Goal: Navigation & Orientation: Find specific page/section

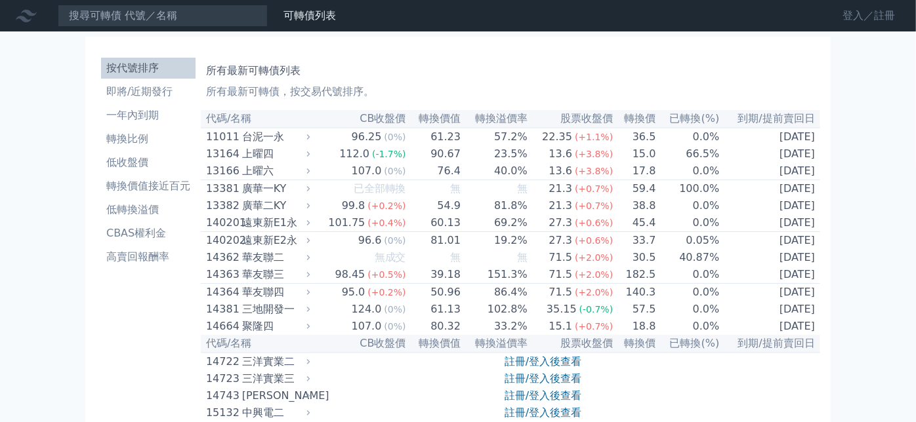
click at [844, 18] on link "登入／註冊" at bounding box center [868, 15] width 73 height 21
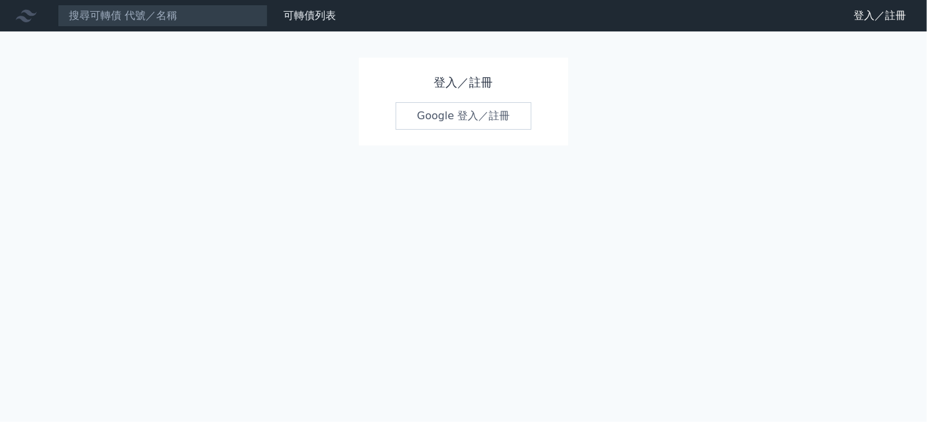
click at [421, 112] on link "Google 登入／註冊" at bounding box center [464, 116] width 136 height 28
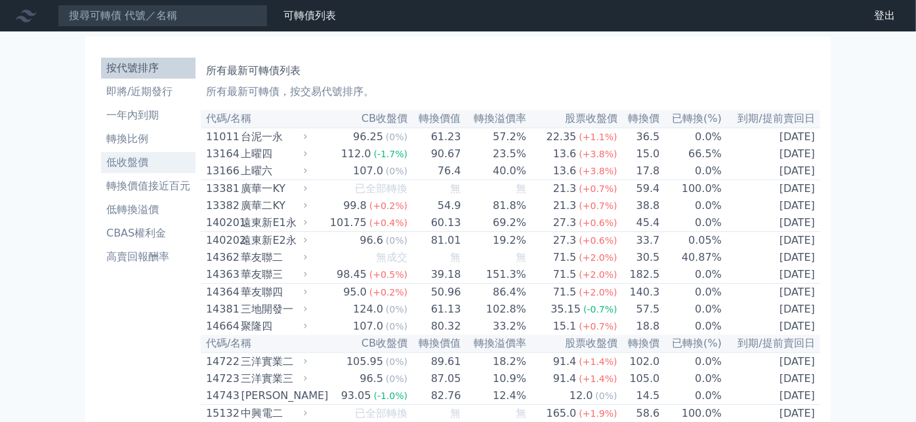
click at [140, 157] on li "低收盤價" at bounding box center [148, 163] width 94 height 16
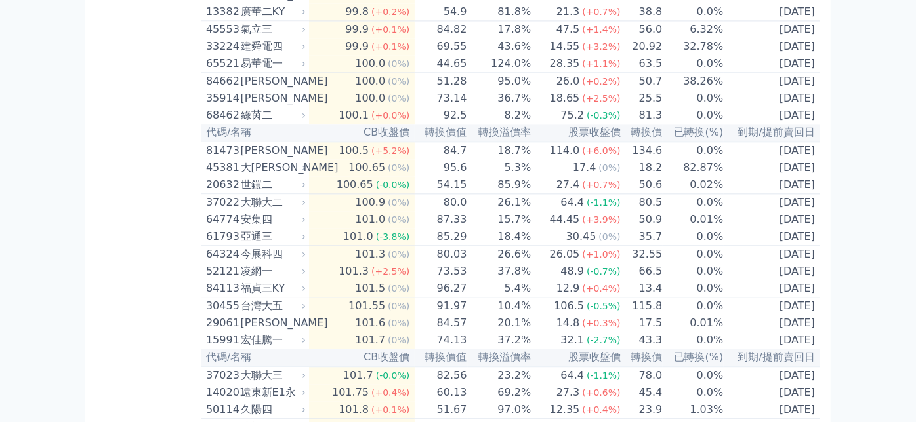
scroll to position [1821, 0]
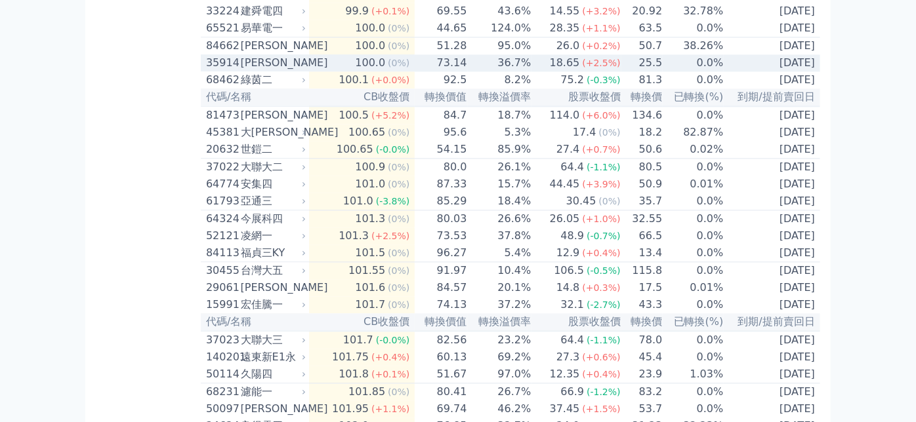
click at [305, 68] on icon at bounding box center [304, 63] width 9 height 9
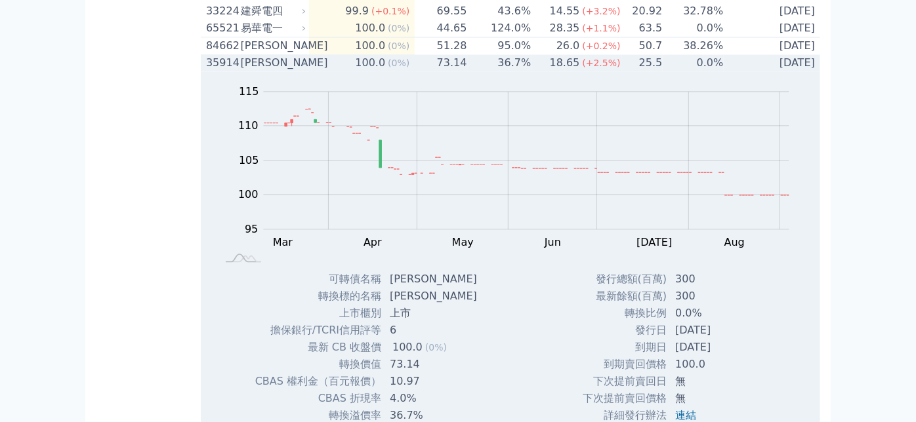
click at [308, 68] on icon at bounding box center [304, 63] width 9 height 9
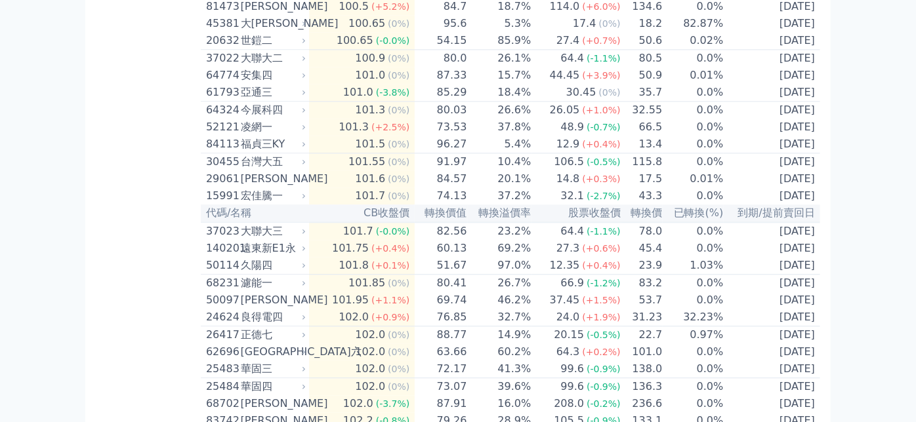
scroll to position [1968, 0]
